Goal: Task Accomplishment & Management: Use online tool/utility

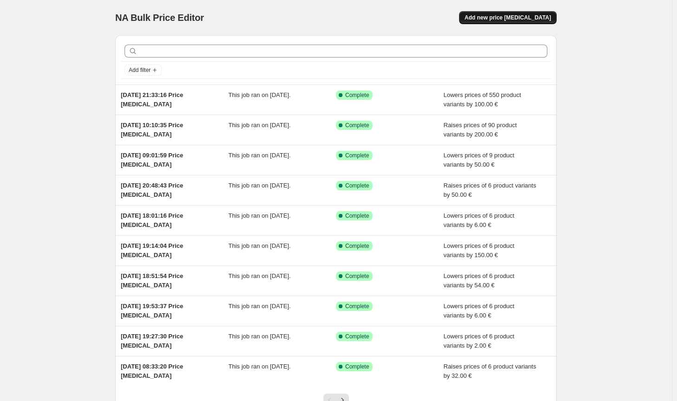
click at [530, 19] on span "Add new price [MEDICAL_DATA]" at bounding box center [507, 17] width 86 height 7
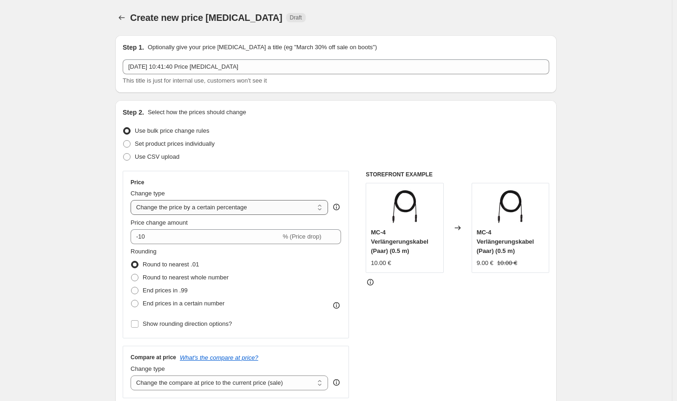
click at [237, 208] on select "Change the price to a certain amount Change the price by a certain amount Chang…" at bounding box center [228, 207] width 197 height 15
select select "by"
click at [132, 200] on select "Change the price to a certain amount Change the price by a certain amount Chang…" at bounding box center [228, 207] width 197 height 15
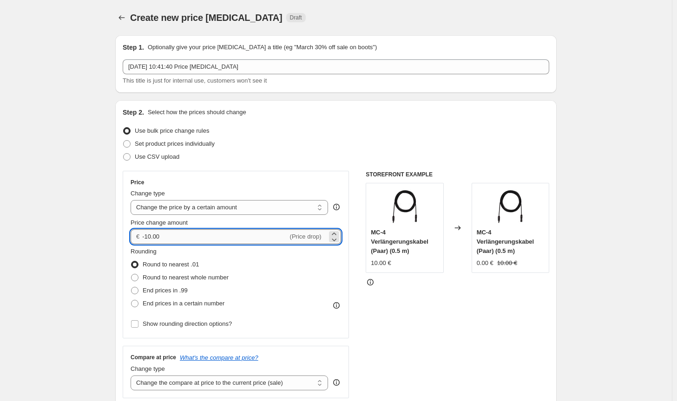
drag, startPoint x: 165, startPoint y: 240, endPoint x: 144, endPoint y: 239, distance: 20.9
click at [144, 239] on input "-10.00" at bounding box center [214, 236] width 145 height 15
drag, startPoint x: 154, startPoint y: 237, endPoint x: 137, endPoint y: 237, distance: 16.7
click at [137, 237] on div "€ 200 (Price increase)" at bounding box center [235, 236] width 210 height 15
type input "180.00"
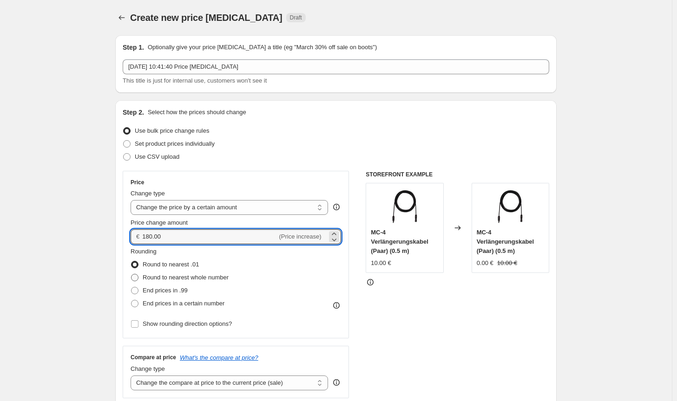
click at [210, 280] on span "Round to nearest whole number" at bounding box center [186, 277] width 86 height 7
click at [131, 274] on input "Round to nearest whole number" at bounding box center [131, 274] width 0 height 0
radio input "true"
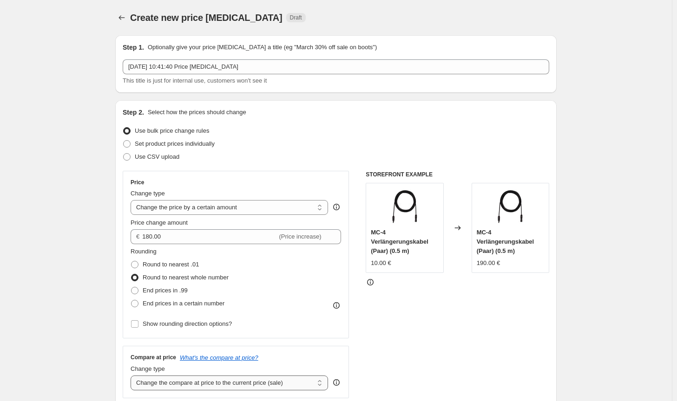
click at [268, 387] on select "Change the compare at price to the current price (sale) Change the compare at p…" at bounding box center [228, 383] width 197 height 15
select select "no_change"
click at [132, 376] on select "Change the compare at price to the current price (sale) Change the compare at p…" at bounding box center [228, 383] width 197 height 15
click at [382, 353] on div "STOREFRONT EXAMPLE MC-4 Verlängerungskabel (Paar) (0.5 m) 10.00 € Changed to MC…" at bounding box center [456, 285] width 183 height 228
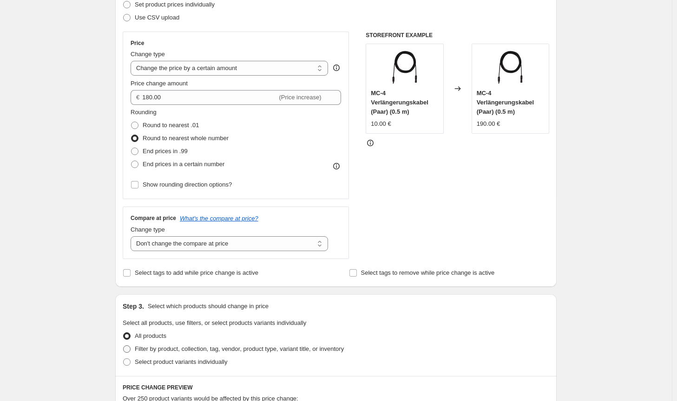
click at [303, 352] on span "Filter by product, collection, tag, vendor, product type, variant title, or inv…" at bounding box center [239, 348] width 209 height 7
click at [124, 346] on input "Filter by product, collection, tag, vendor, product type, variant title, or inv…" at bounding box center [123, 345] width 0 height 0
radio input "true"
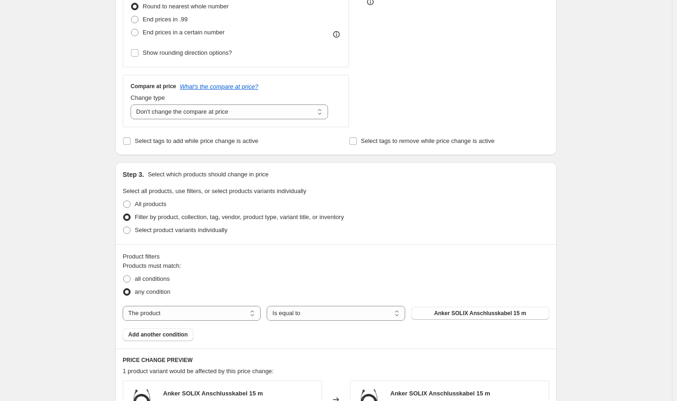
scroll to position [279, 0]
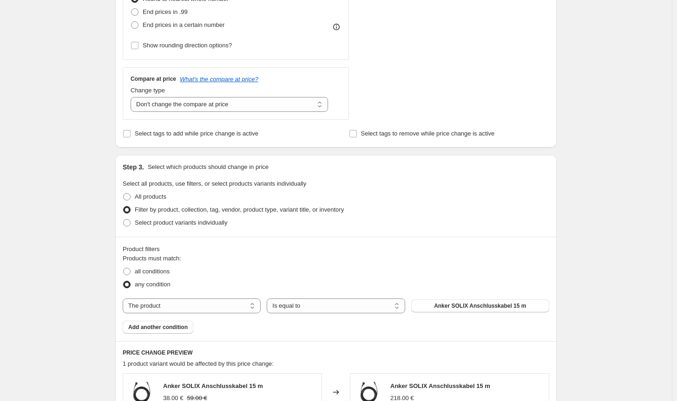
click at [448, 313] on div "The product The product's collection The product's tag The product's vendor The…" at bounding box center [336, 306] width 426 height 15
click at [451, 307] on span "Anker SOLIX Anschlusskabel 15 m" at bounding box center [480, 305] width 92 height 7
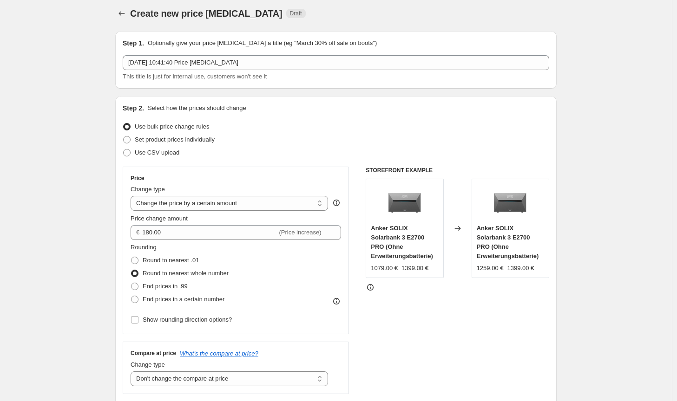
scroll to position [0, 0]
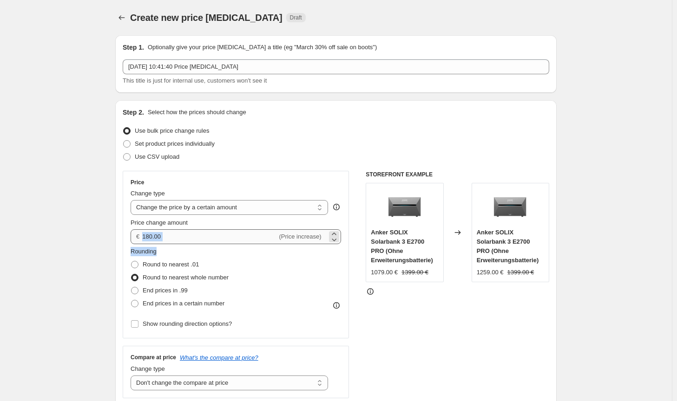
drag, startPoint x: 179, startPoint y: 244, endPoint x: 169, endPoint y: 241, distance: 10.6
click at [169, 242] on div "Price Change type Change the price to a certain amount Change the price by a ce…" at bounding box center [235, 255] width 210 height 152
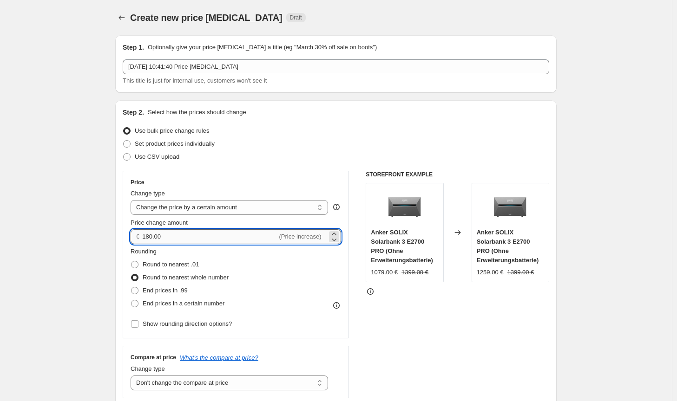
drag, startPoint x: 174, startPoint y: 238, endPoint x: 179, endPoint y: 237, distance: 4.7
click at [174, 238] on input "180.00" at bounding box center [209, 236] width 135 height 15
drag, startPoint x: 192, startPoint y: 237, endPoint x: 138, endPoint y: 237, distance: 54.3
click at [138, 237] on div "€ 180.00 (Price increase)" at bounding box center [235, 236] width 210 height 15
type input "120.00"
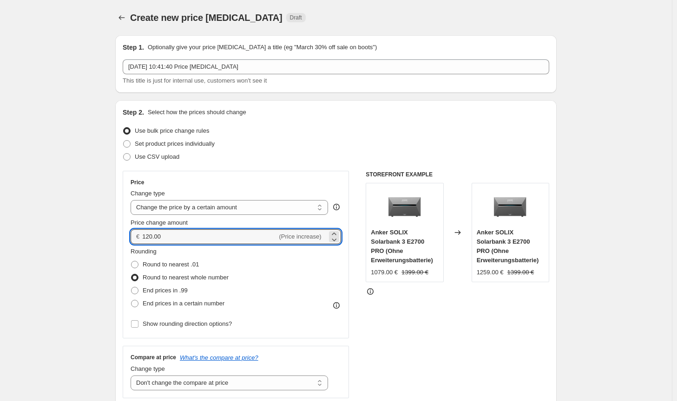
click at [460, 342] on div "STOREFRONT EXAMPLE Anker SOLIX Solarbank 3 E2700 PRO (Ohne Erweiterungsbatterie…" at bounding box center [456, 285] width 183 height 228
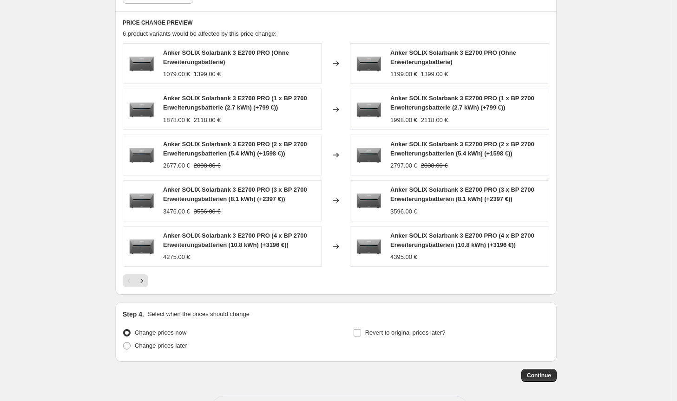
scroll to position [599, 0]
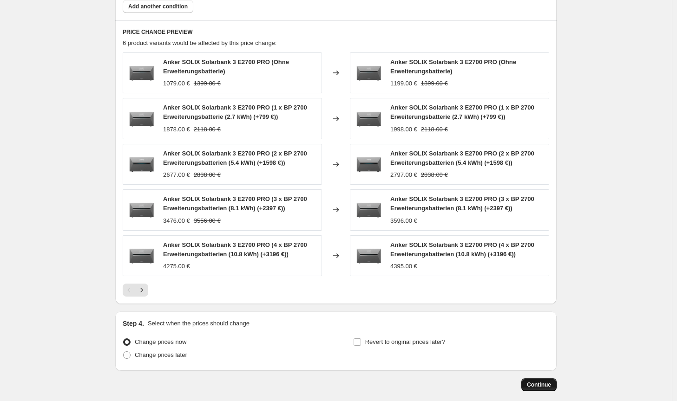
click at [544, 385] on span "Continue" at bounding box center [539, 384] width 24 height 7
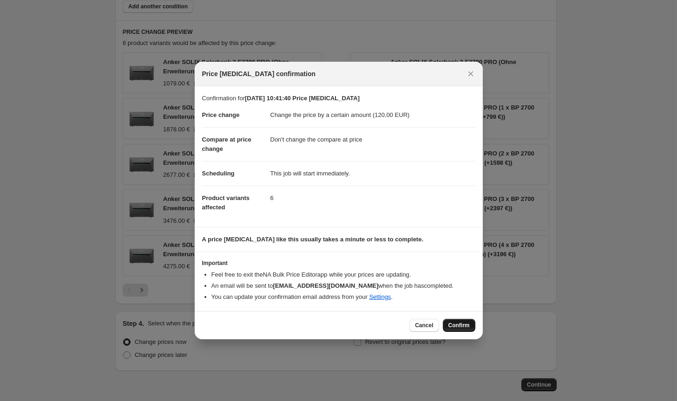
click at [458, 326] on span "Confirm" at bounding box center [458, 325] width 21 height 7
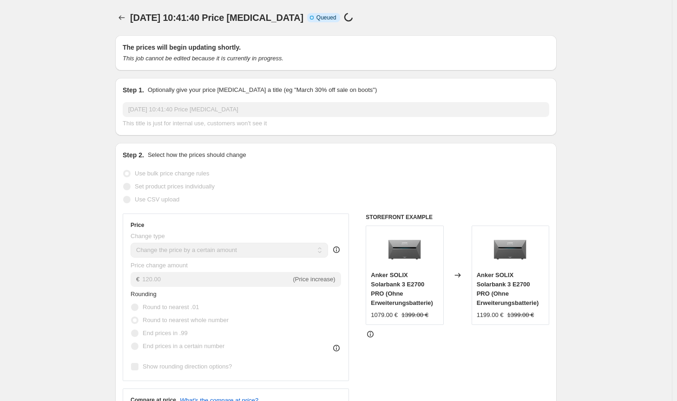
scroll to position [599, 0]
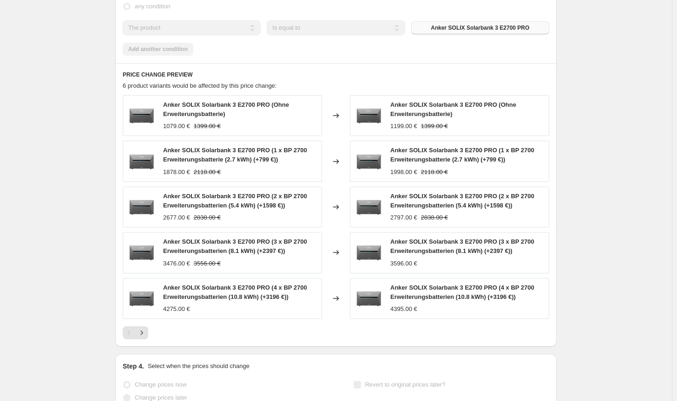
select select "by"
select select "no_change"
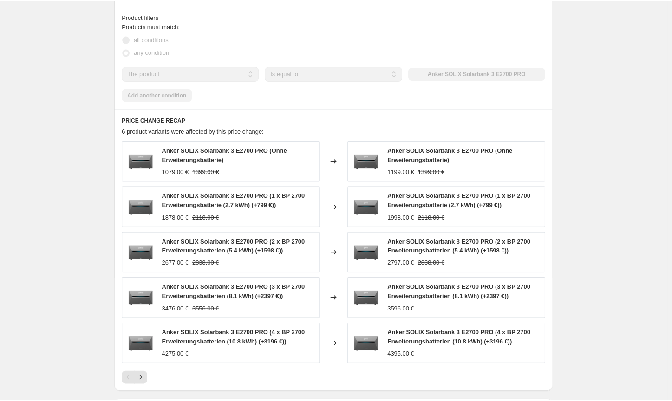
scroll to position [0, 0]
